Goal: Task Accomplishment & Management: Complete application form

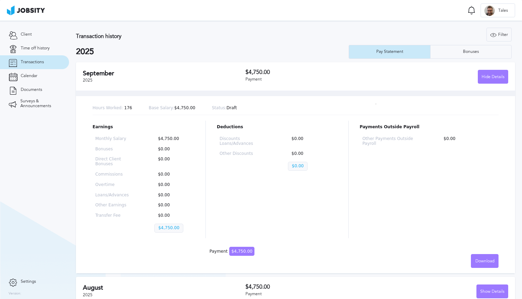
click at [25, 51] on link "Time off history" at bounding box center [34, 48] width 69 height 14
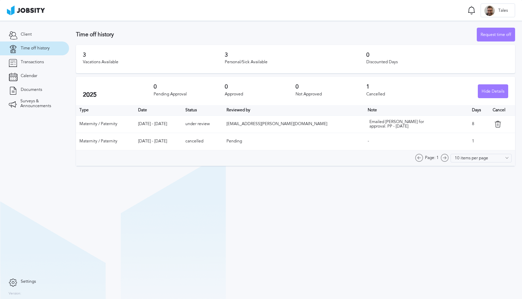
click at [223, 122] on td "under review" at bounding box center [202, 123] width 41 height 17
click at [370, 123] on div "Emailed [PERSON_NAME] for approval. PP - [DATE]" at bounding box center [404, 125] width 69 height 10
click at [25, 33] on span "Client" at bounding box center [26, 34] width 11 height 5
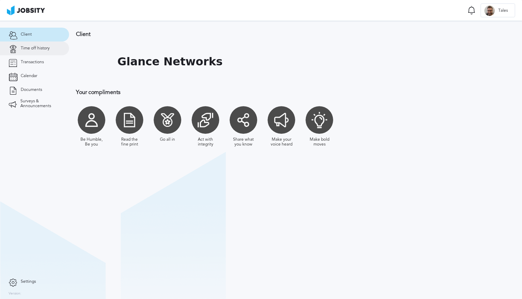
click at [26, 48] on span "Time off history" at bounding box center [35, 48] width 29 height 5
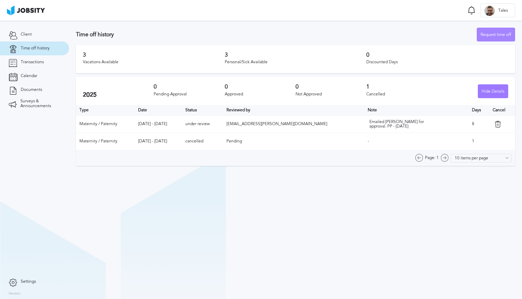
click at [492, 32] on div "Request time off" at bounding box center [497, 35] width 38 height 14
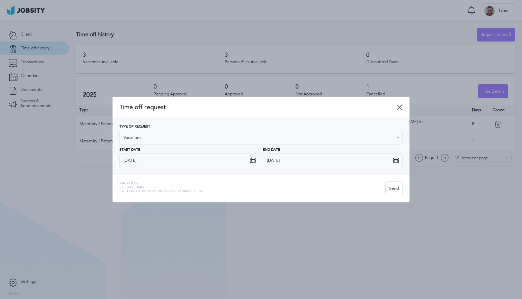
click at [251, 161] on icon at bounding box center [253, 160] width 6 height 6
click at [255, 160] on icon at bounding box center [253, 160] width 6 height 6
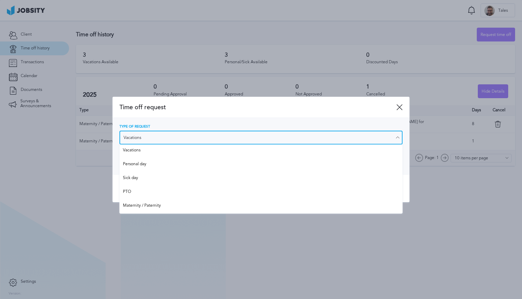
click at [216, 141] on input "Vacations" at bounding box center [261, 138] width 283 height 14
click at [232, 137] on input "Vacations" at bounding box center [261, 138] width 283 height 14
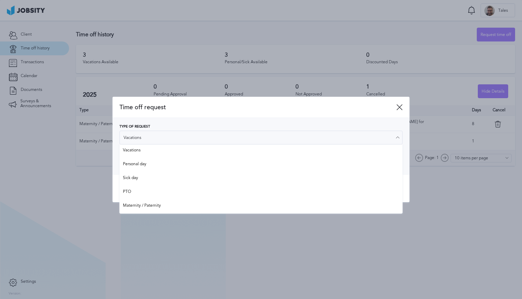
click at [245, 112] on div "Time off request" at bounding box center [261, 107] width 297 height 21
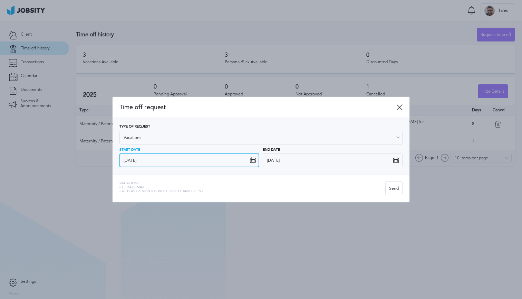
click at [207, 160] on input "[DATE]" at bounding box center [190, 160] width 140 height 14
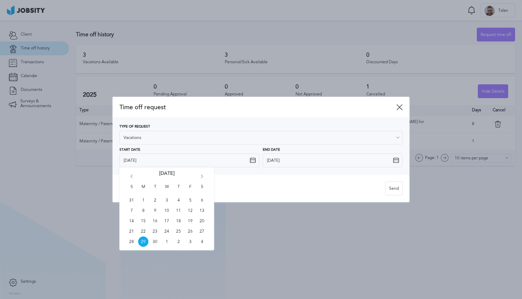
click at [202, 176] on icon "Go forward 1 month" at bounding box center [202, 177] width 6 height 6
click at [399, 106] on icon at bounding box center [400, 107] width 6 height 6
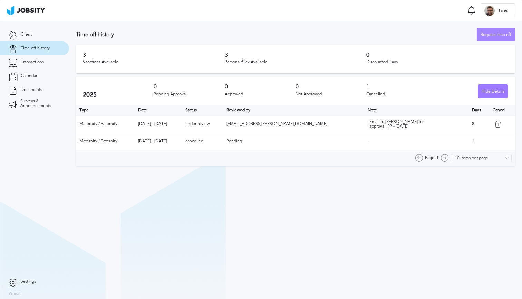
click at [503, 36] on div "Request time off" at bounding box center [497, 35] width 38 height 14
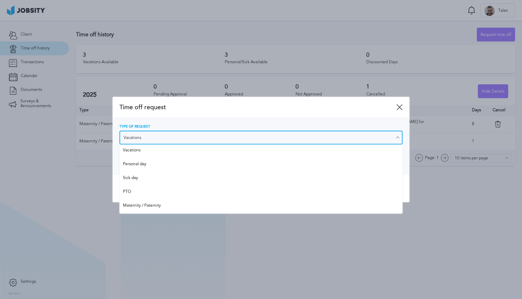
click at [277, 132] on input "Vacations" at bounding box center [261, 138] width 283 height 14
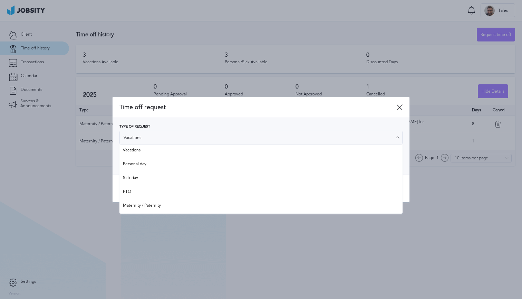
click at [289, 108] on span "Time off request" at bounding box center [258, 107] width 277 height 7
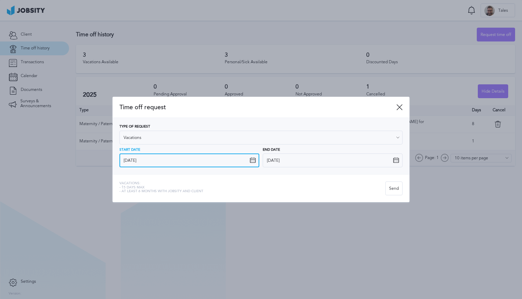
click at [229, 160] on input "29/09/2025" at bounding box center [190, 160] width 140 height 14
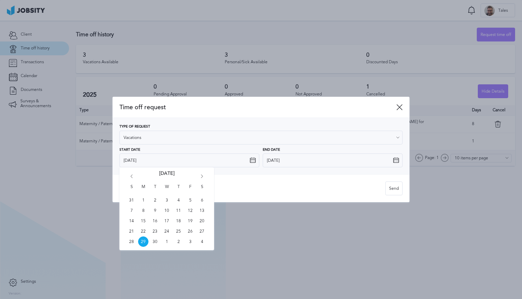
click at [200, 177] on icon "Go forward 1 month" at bounding box center [202, 177] width 6 height 6
click at [201, 178] on icon "Go forward 1 month" at bounding box center [202, 177] width 6 height 6
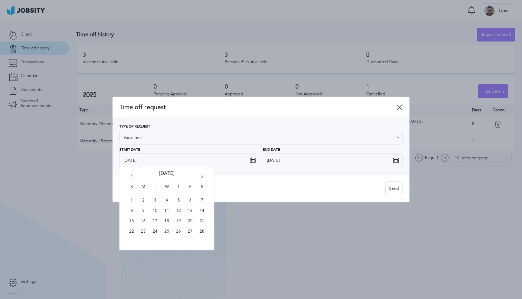
click at [201, 178] on icon "Go forward 1 month" at bounding box center [202, 177] width 6 height 6
click at [200, 176] on icon "Go forward 1 month" at bounding box center [202, 177] width 6 height 6
click at [170, 201] on span "1" at bounding box center [167, 200] width 10 height 10
type input "01/04/2026"
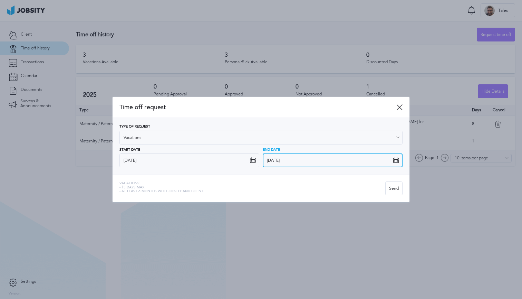
click at [295, 159] on input "29/09/2025" at bounding box center [333, 160] width 140 height 14
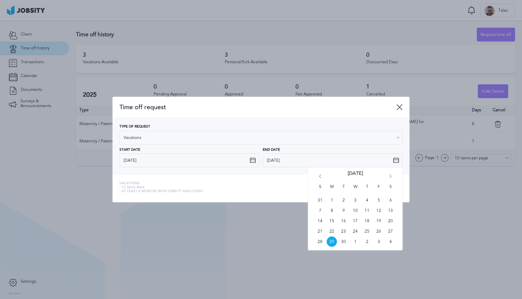
click at [280, 189] on div "Vacations: - 15 days max - At least 6 months with jobsity and client" at bounding box center [253, 188] width 266 height 14
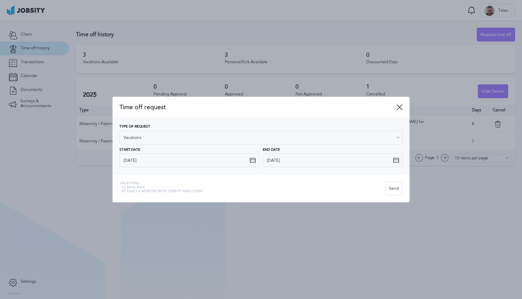
click at [401, 107] on icon at bounding box center [400, 107] width 6 height 6
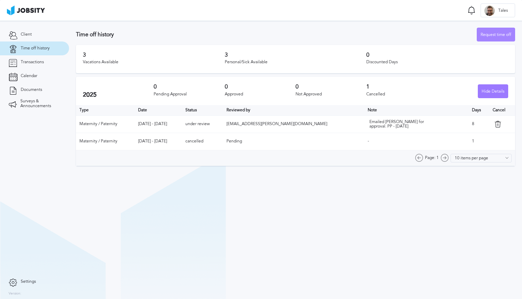
click at [502, 34] on div "Request time off" at bounding box center [497, 35] width 38 height 14
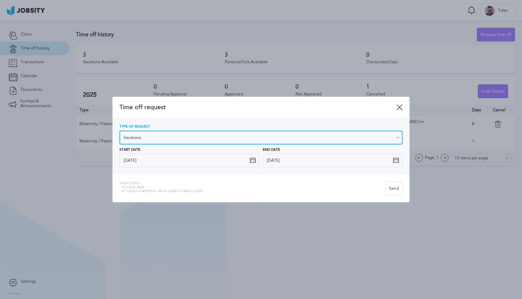
click at [257, 135] on input "Vacations" at bounding box center [261, 138] width 283 height 14
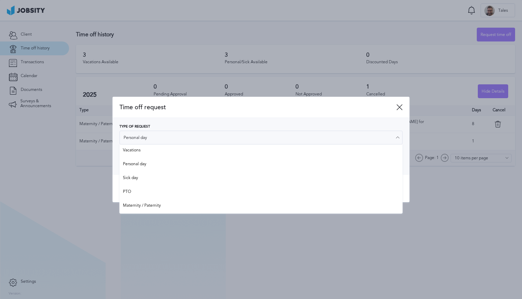
click at [212, 161] on div "Type of Request Personal day Vacations Personal day Sick day PTO Maternity / Pa…" at bounding box center [261, 146] width 283 height 42
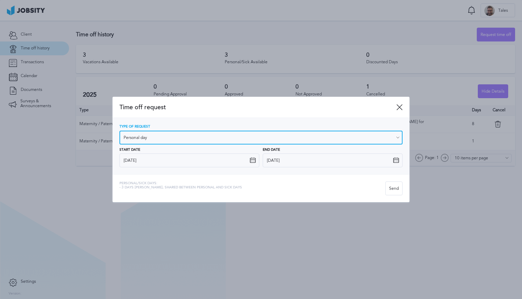
click at [237, 137] on input "Personal day" at bounding box center [261, 138] width 283 height 14
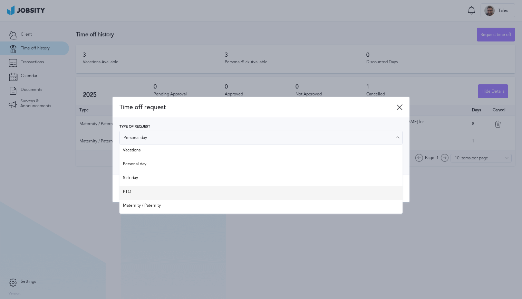
type input "PTO"
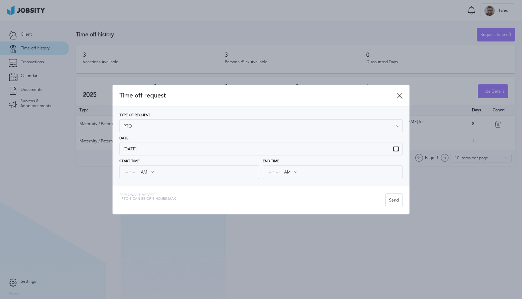
click at [162, 189] on div "Time off request Type of Request PTO Vacations Personal day Sick day PTO Matern…" at bounding box center [261, 149] width 297 height 129
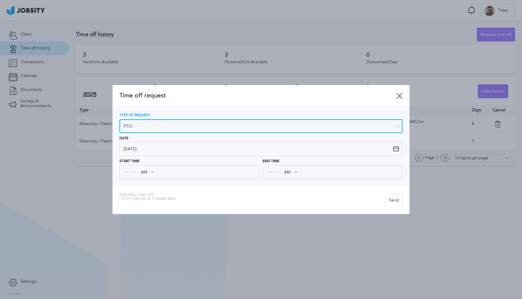
click at [314, 128] on input "PTO" at bounding box center [261, 126] width 283 height 14
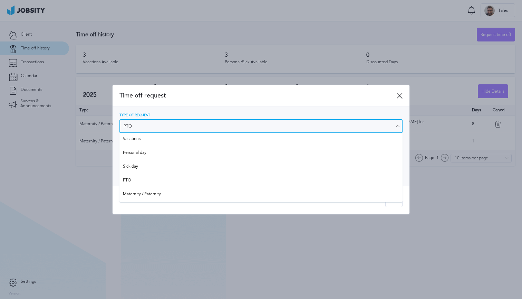
click at [314, 128] on input "PTO" at bounding box center [261, 126] width 283 height 14
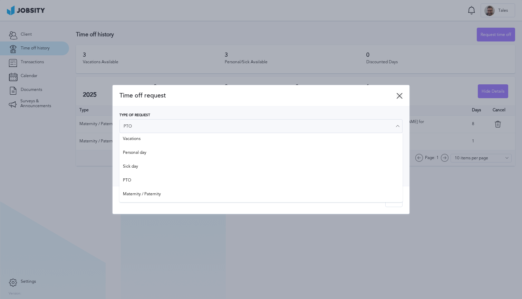
click at [400, 96] on icon at bounding box center [400, 96] width 6 height 6
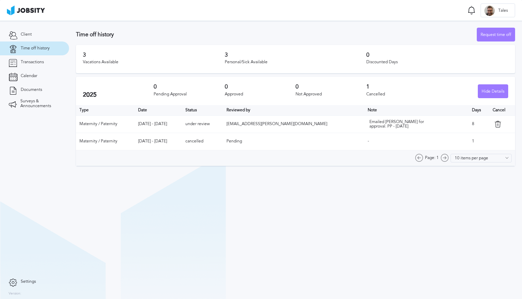
click at [377, 125] on div "Emailed [PERSON_NAME] for approval. PP - [DATE]" at bounding box center [404, 125] width 69 height 10
